Goal: Information Seeking & Learning: Learn about a topic

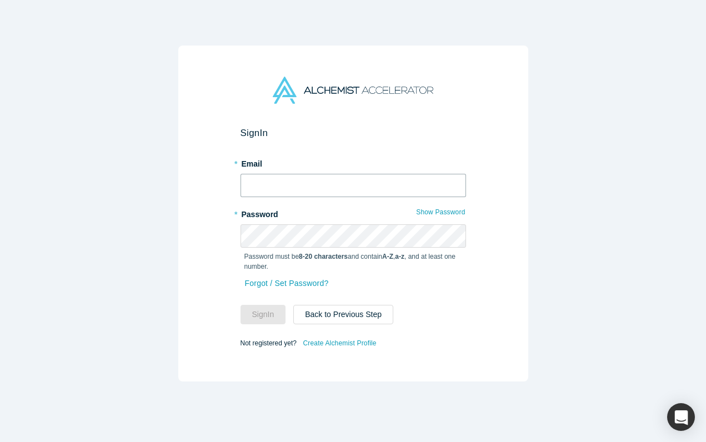
type input "[PERSON_NAME][EMAIL_ADDRESS][DOMAIN_NAME]"
click at [272, 314] on button "Sign In" at bounding box center [264, 314] width 46 height 19
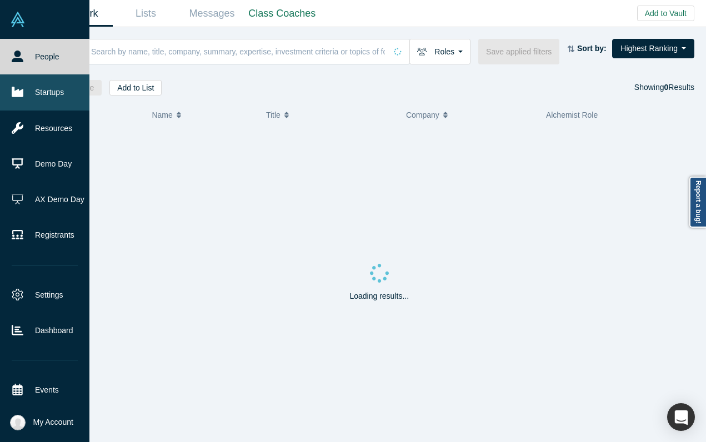
click at [39, 101] on link "Startups" at bounding box center [44, 92] width 89 height 36
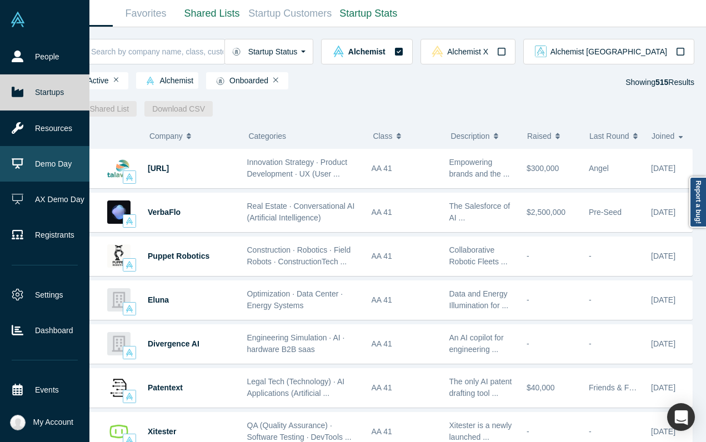
click at [8, 159] on link "Demo Day" at bounding box center [44, 164] width 89 height 36
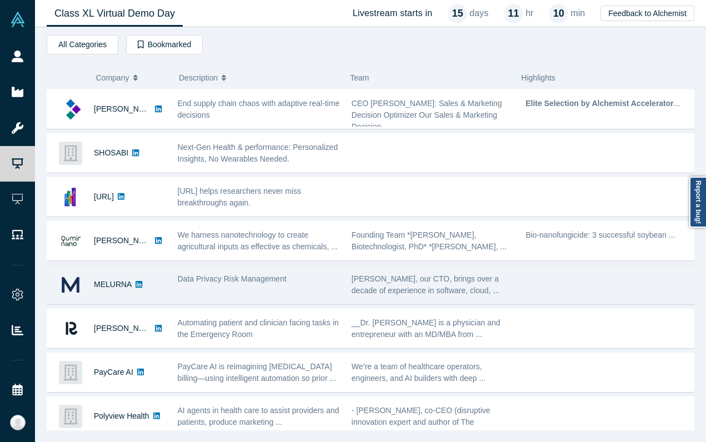
scroll to position [142, 0]
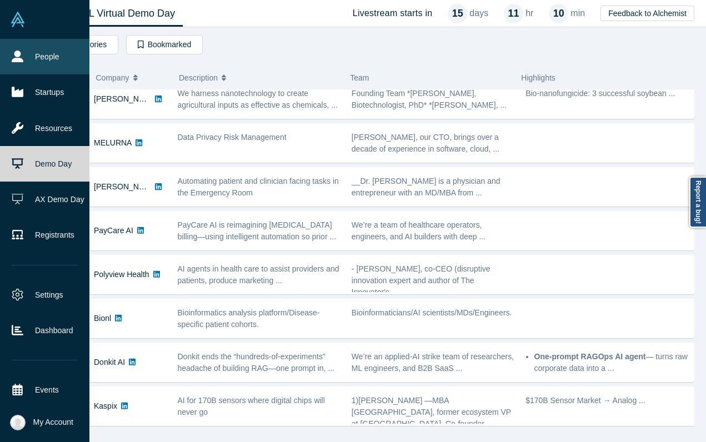
click at [20, 56] on icon at bounding box center [18, 57] width 12 height 12
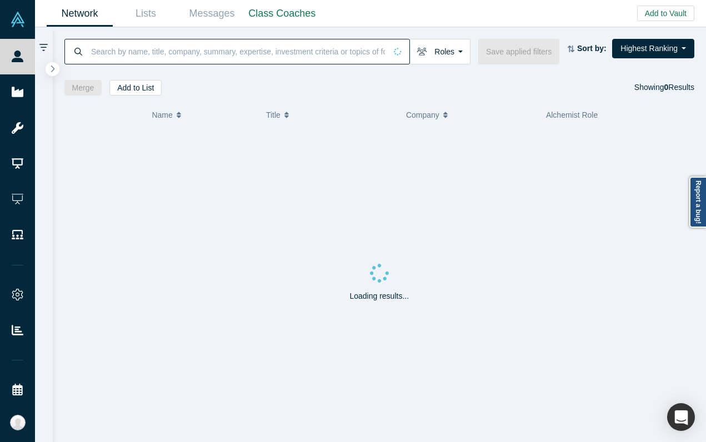
click at [131, 52] on input at bounding box center [238, 51] width 296 height 26
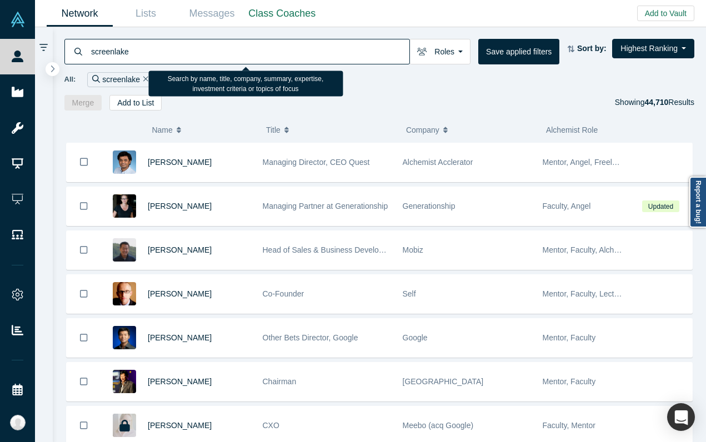
type input "screenlake"
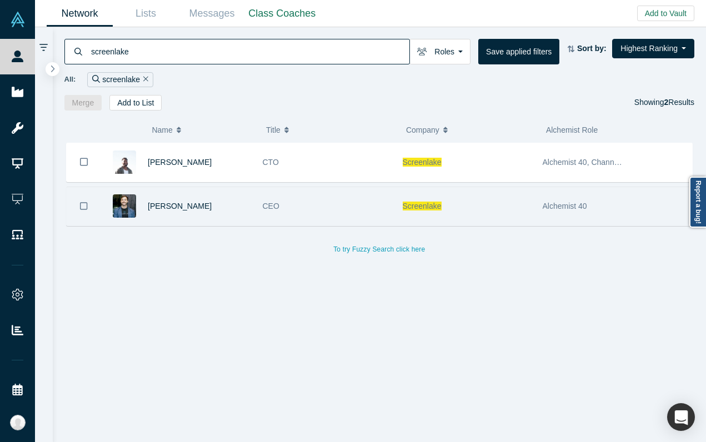
click at [254, 208] on div "[PERSON_NAME]" at bounding box center [179, 206] width 156 height 38
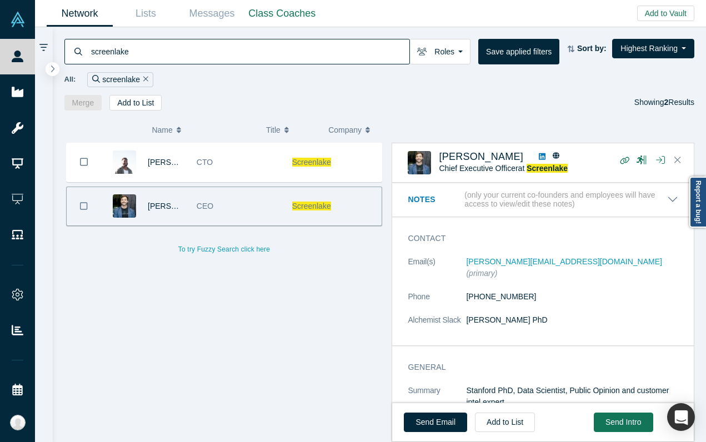
scroll to position [157, 0]
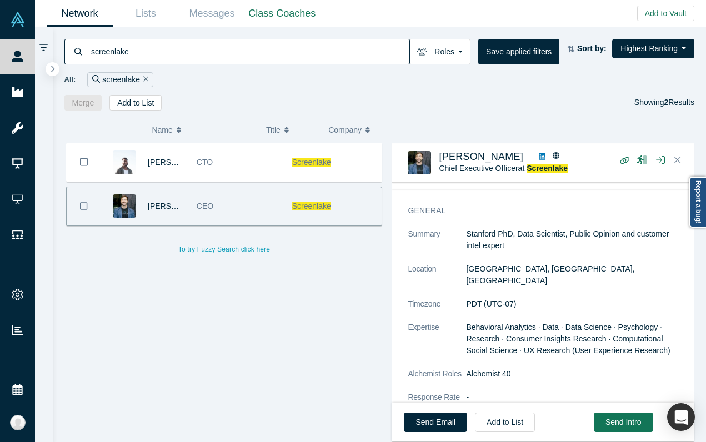
click at [547, 171] on span "Screenlake" at bounding box center [547, 168] width 41 height 9
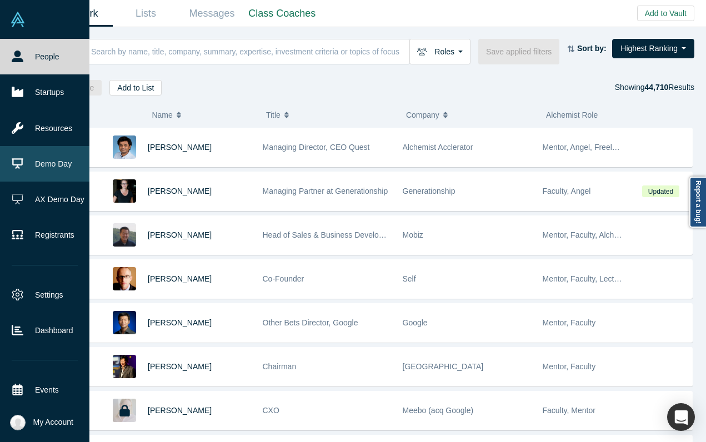
click at [30, 169] on link "Demo Day" at bounding box center [44, 164] width 89 height 36
